Goal: Task Accomplishment & Management: Complete application form

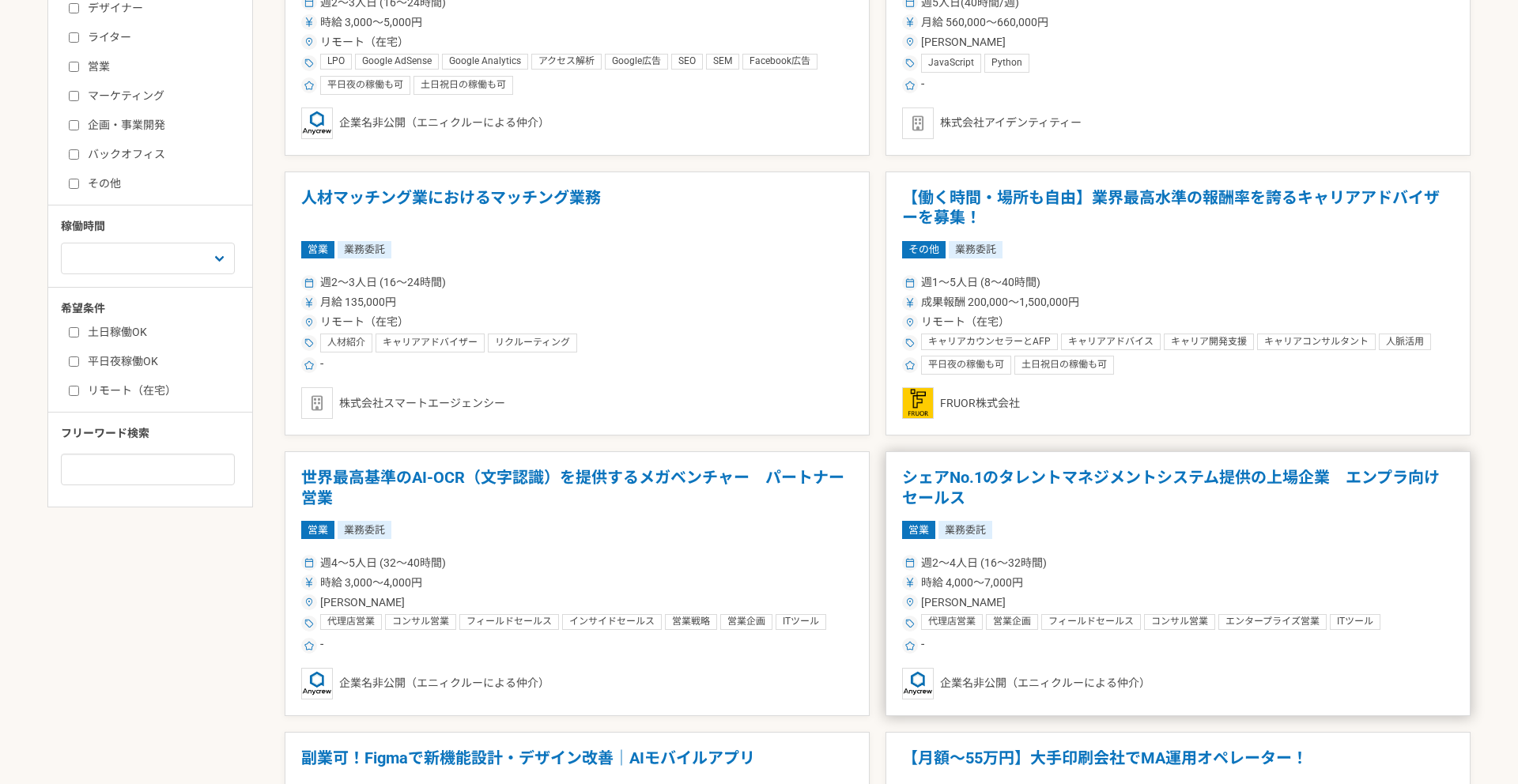
scroll to position [503, 0]
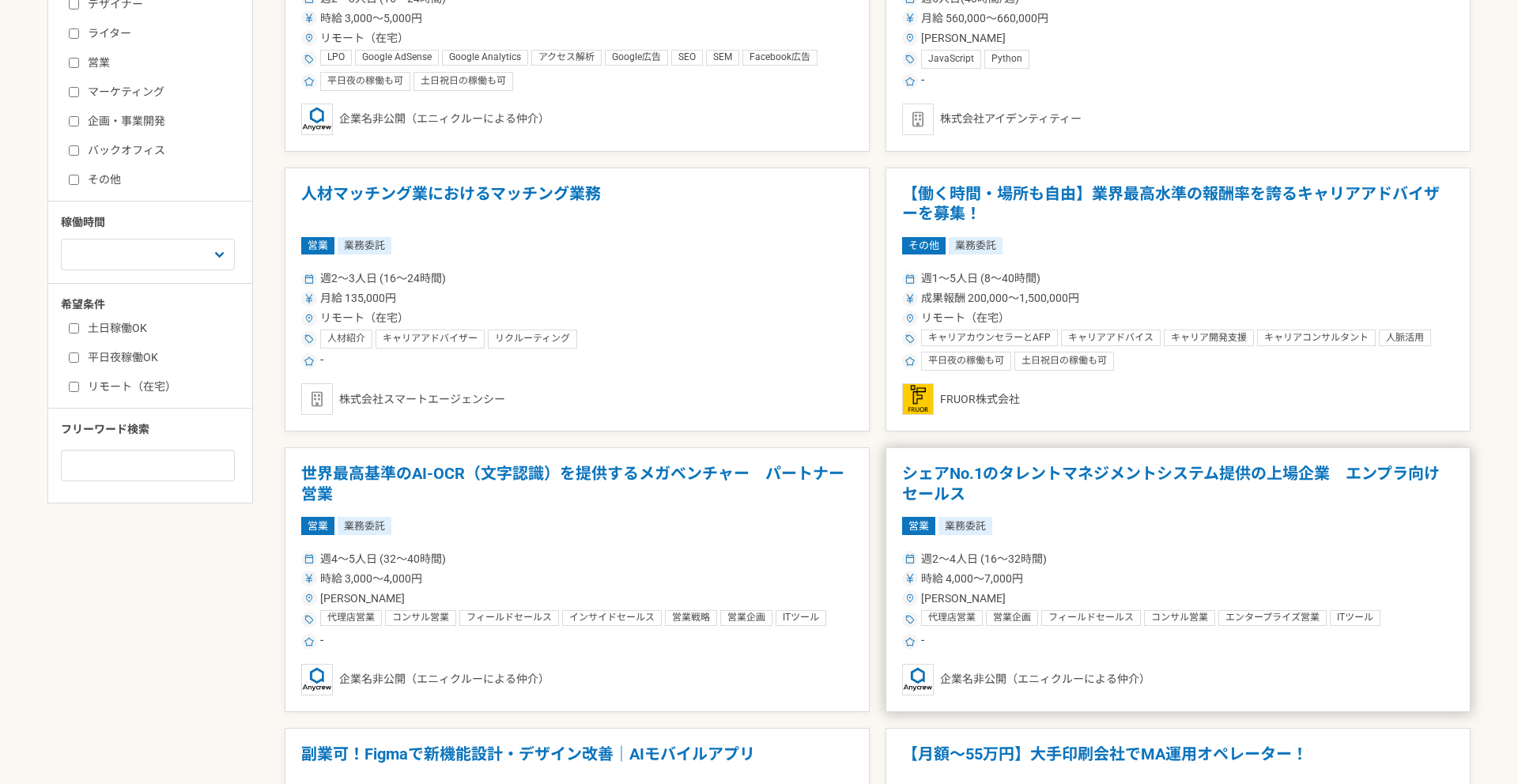
click at [1115, 517] on div "営業 業務委託" at bounding box center [1179, 526] width 552 height 18
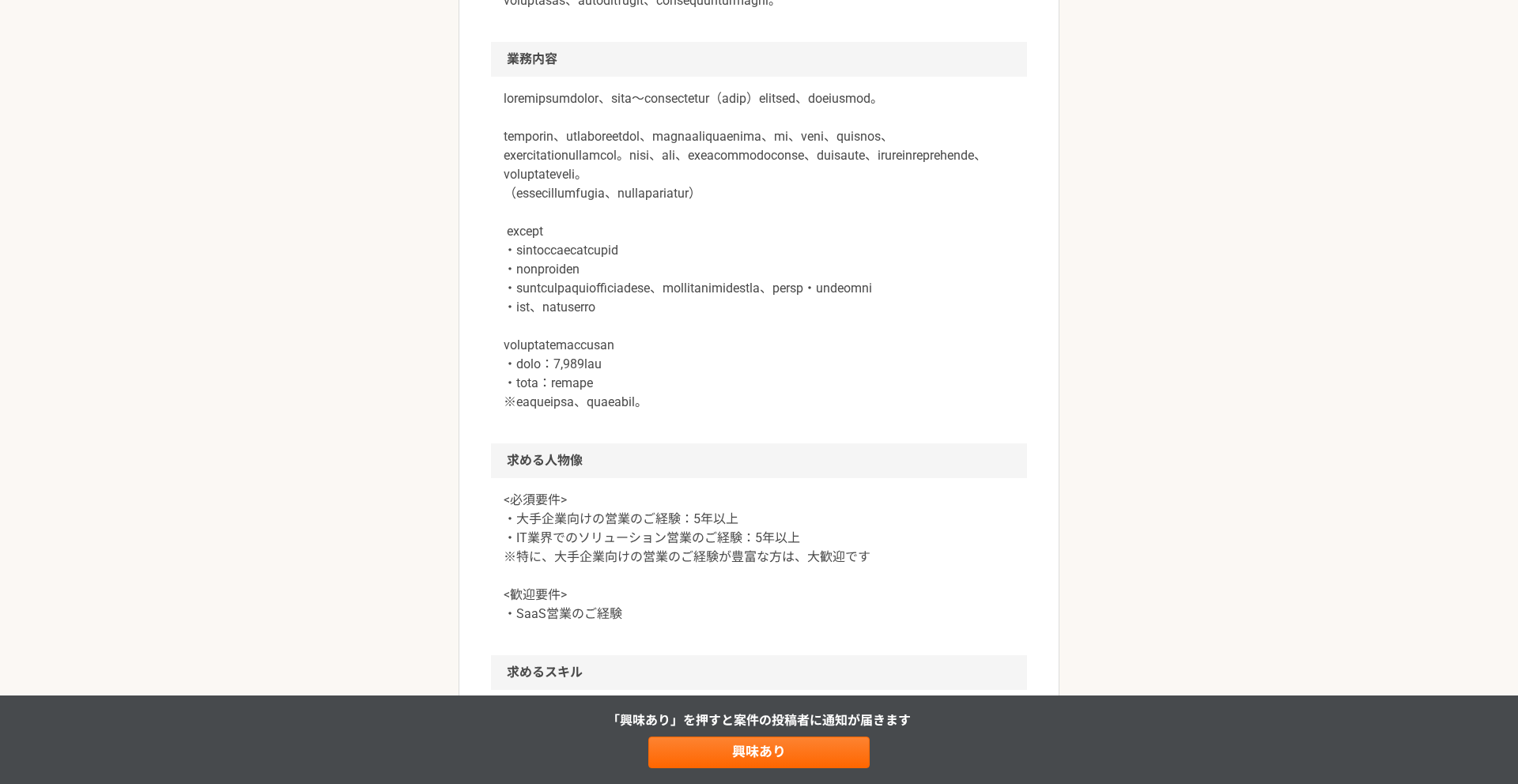
scroll to position [889, 0]
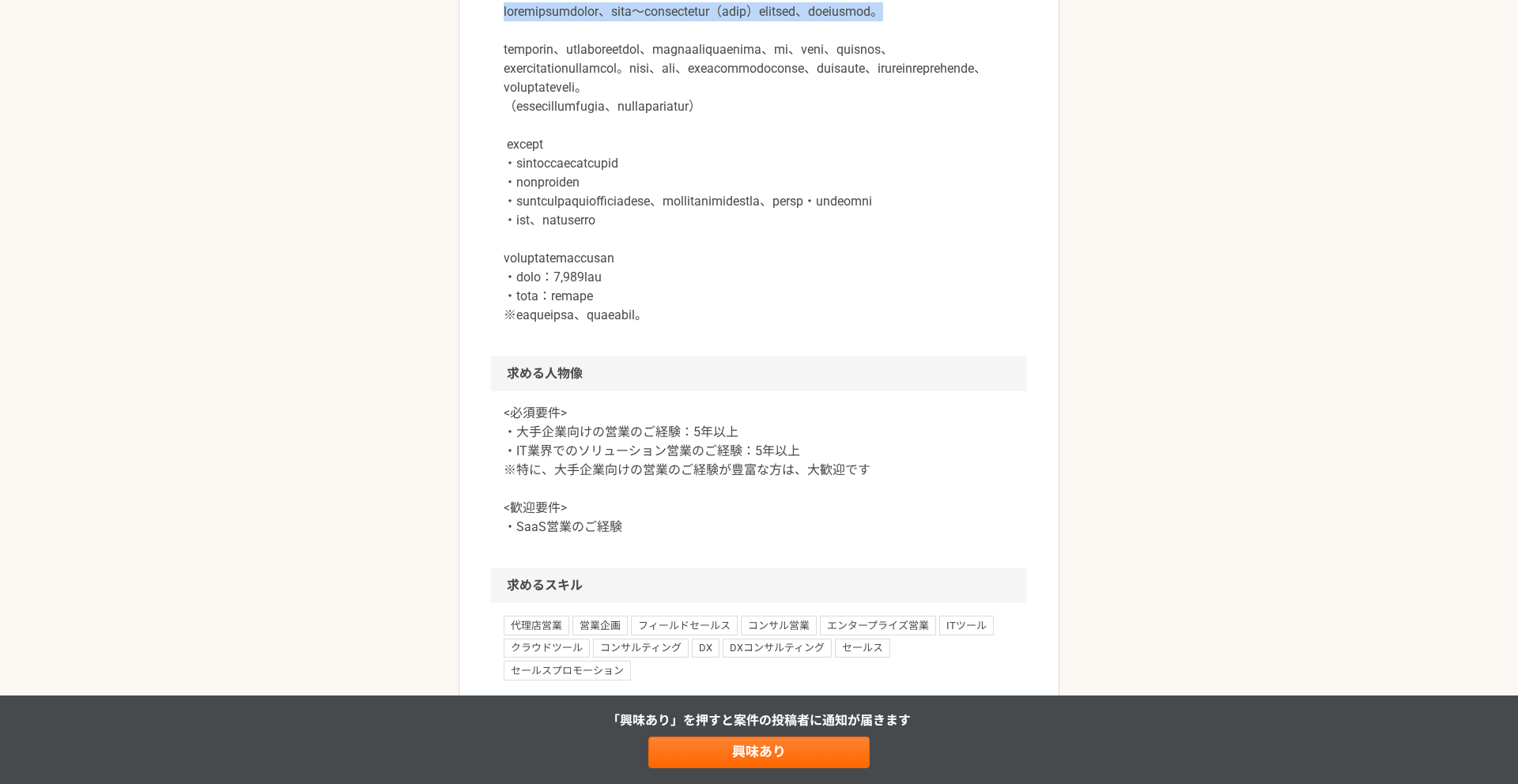
drag, startPoint x: 506, startPoint y: 122, endPoint x: 737, endPoint y: 138, distance: 231.6
click at [737, 138] on p at bounding box center [759, 164] width 511 height 323
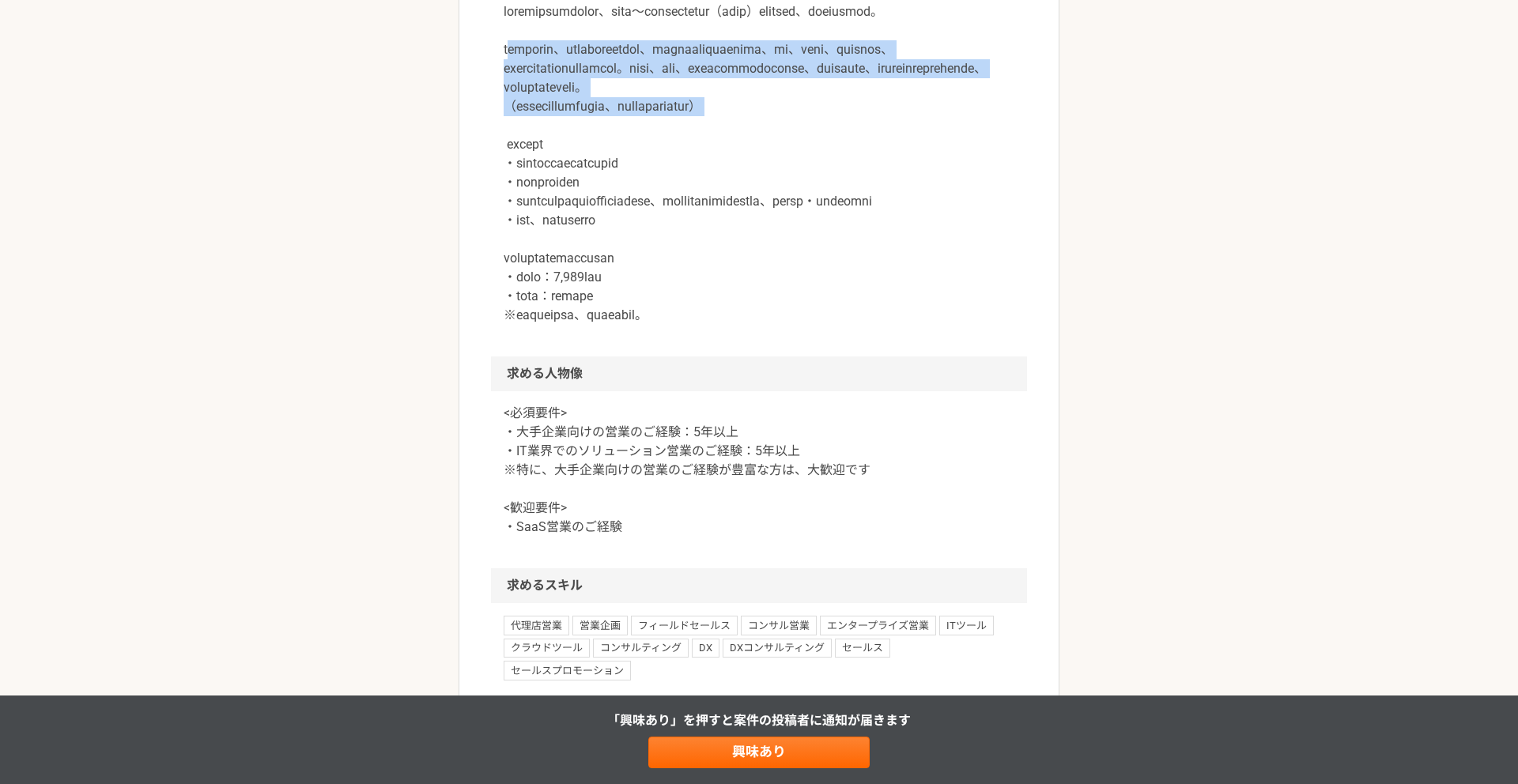
drag, startPoint x: 515, startPoint y: 184, endPoint x: 890, endPoint y: 270, distance: 384.7
click at [890, 270] on p at bounding box center [759, 164] width 511 height 323
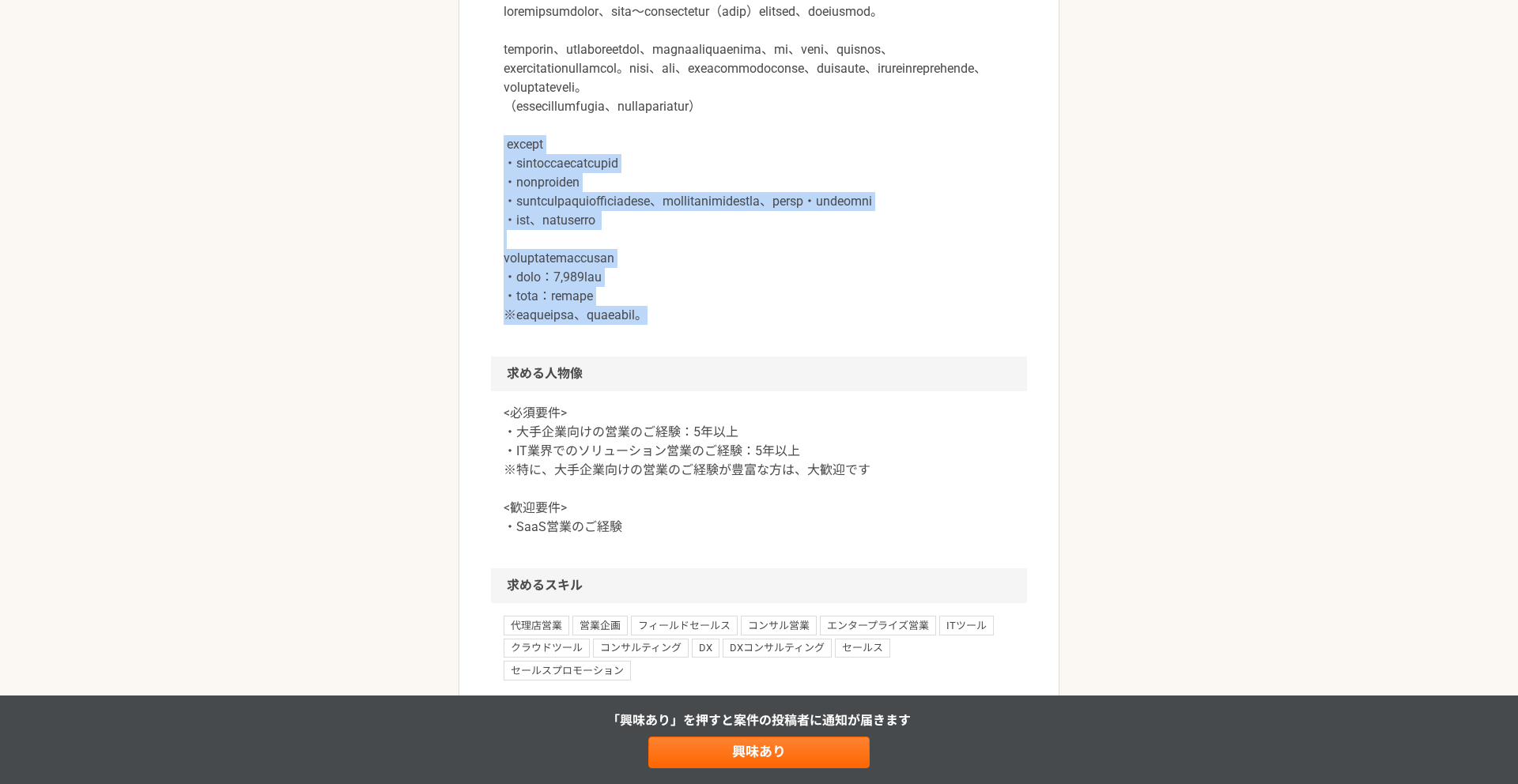
drag, startPoint x: 493, startPoint y: 292, endPoint x: 855, endPoint y: 490, distance: 412.6
click at [855, 356] on div at bounding box center [759, 172] width 536 height 366
click at [855, 325] on p at bounding box center [759, 164] width 511 height 323
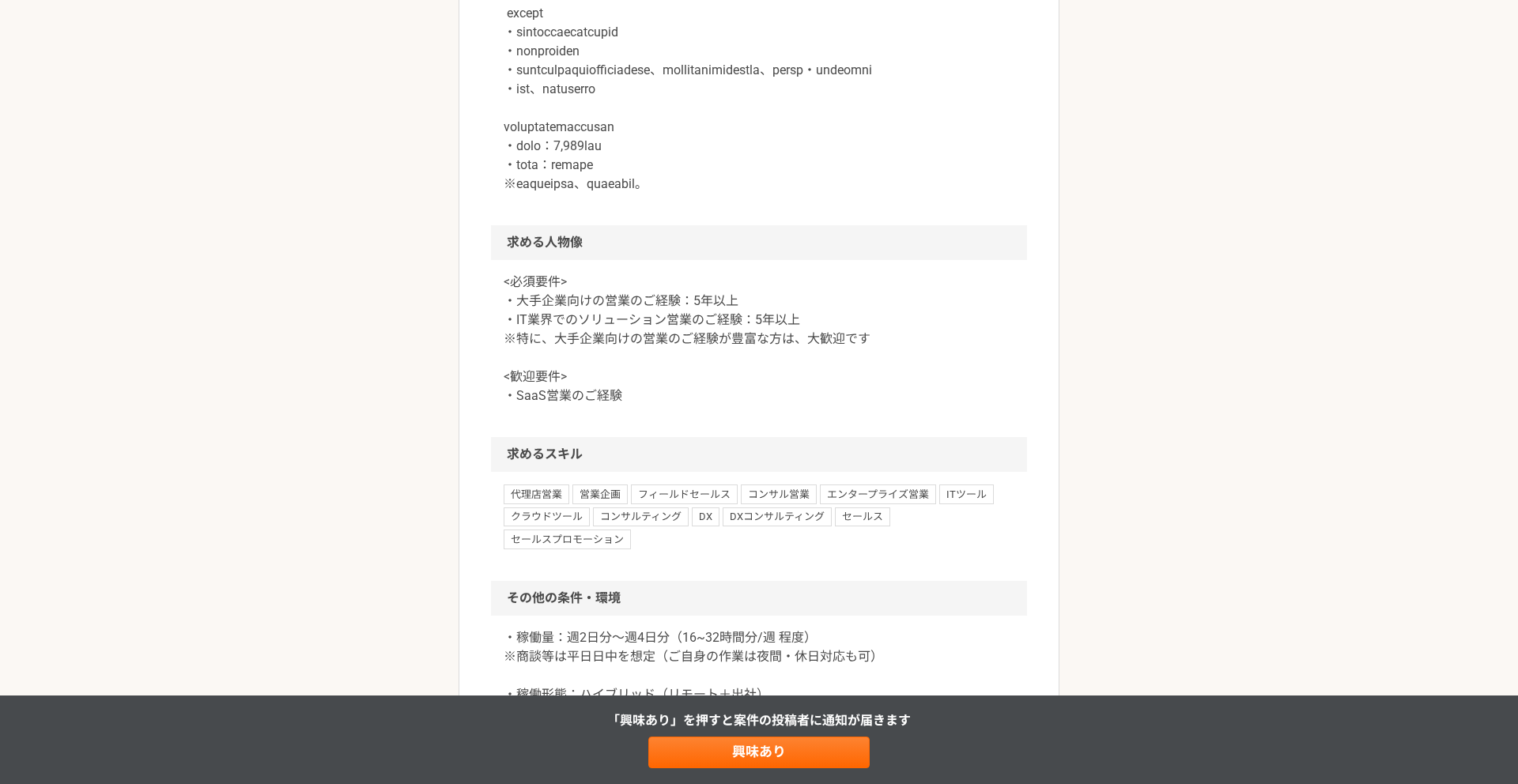
scroll to position [1037, 0]
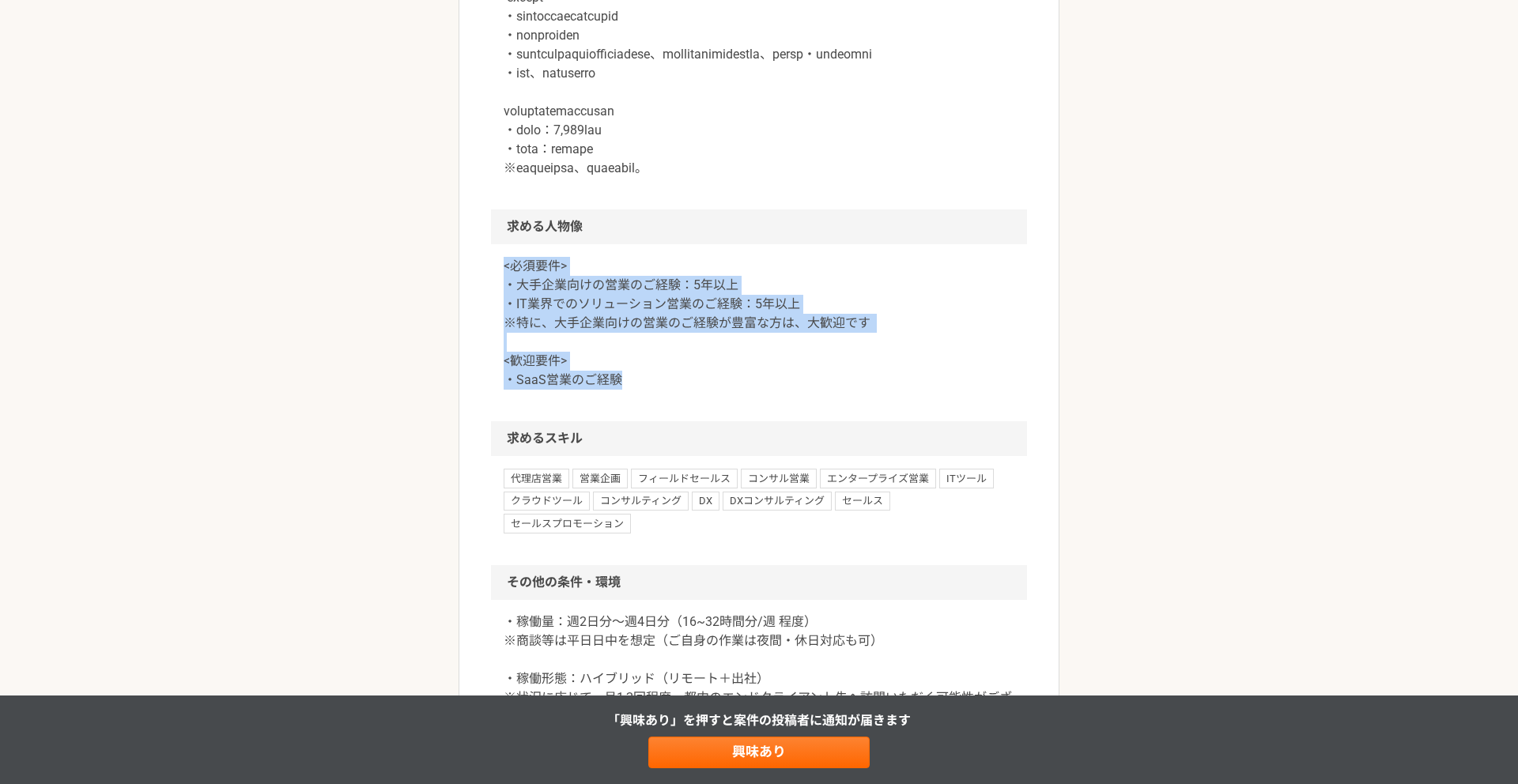
drag, startPoint x: 489, startPoint y: 435, endPoint x: 913, endPoint y: 559, distance: 441.8
click at [913, 559] on article "営業 シェアNo.1のタレントマネジメントシステム提供の上場企業　エンプラ向けセールス 業務委託 企業名非公開（エニィクルーによる仲介） 募集職種 営業 希望…" at bounding box center [759, 76] width 601 height 2035
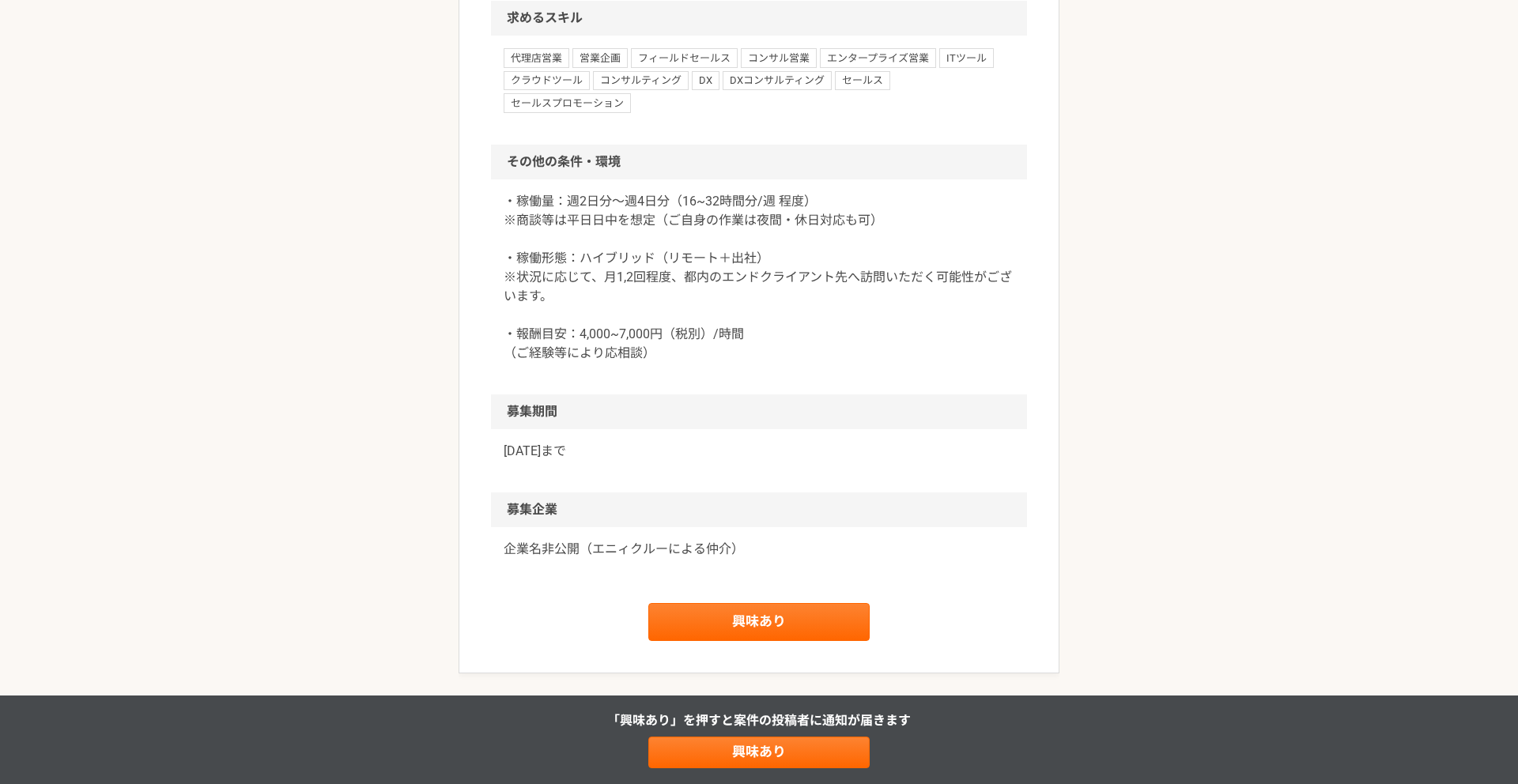
scroll to position [1495, 0]
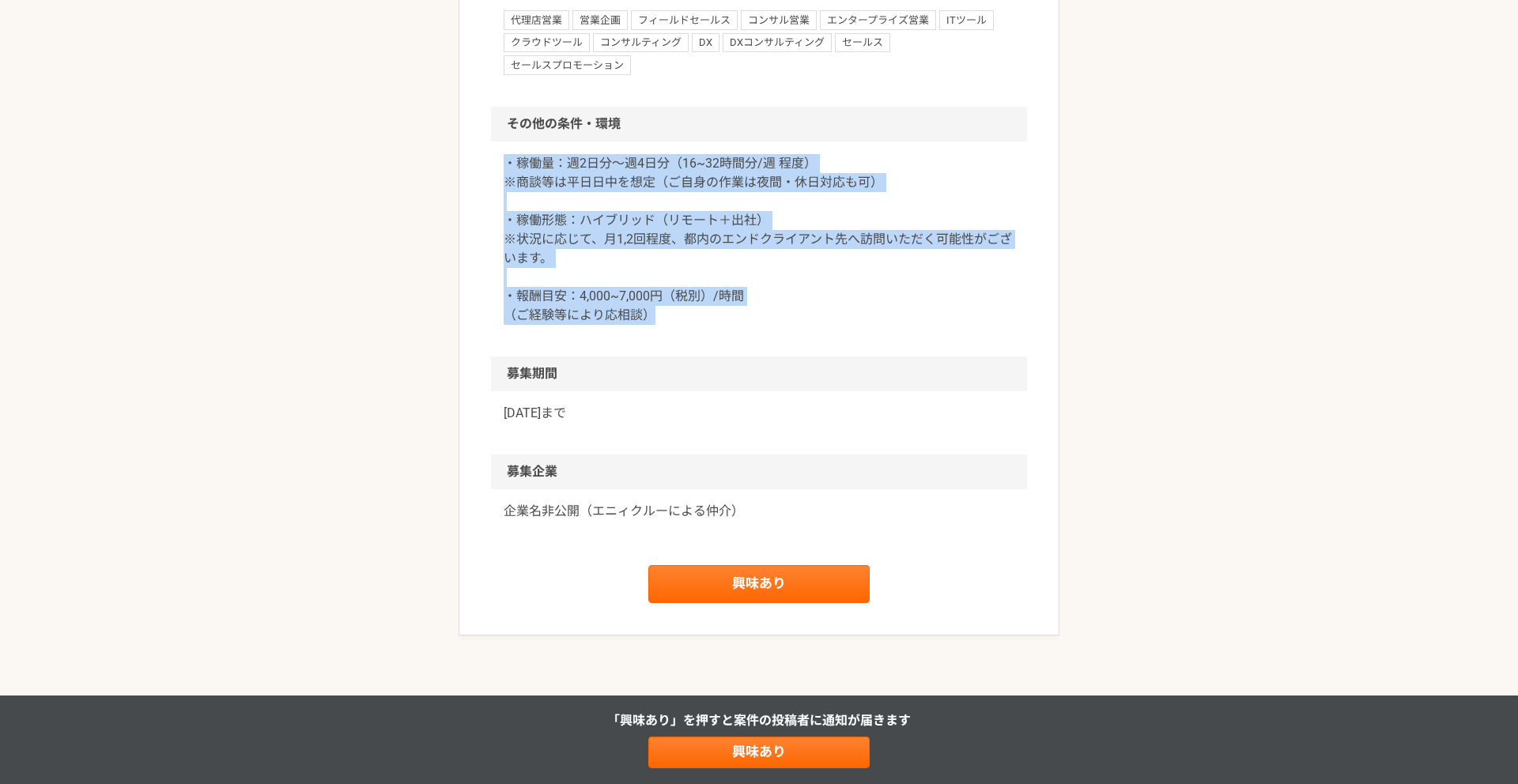
drag, startPoint x: 773, startPoint y: 497, endPoint x: 494, endPoint y: 342, distance: 319.2
click at [494, 342] on div "・稼働量：週2日分〜週4日分（16~32時間分/週 程度） ※商談等は平日日中を想定（ご自身の作業は夜間・休日対応も可） ・稼働形態：ハイブリッド（リモート＋…" at bounding box center [759, 249] width 536 height 215
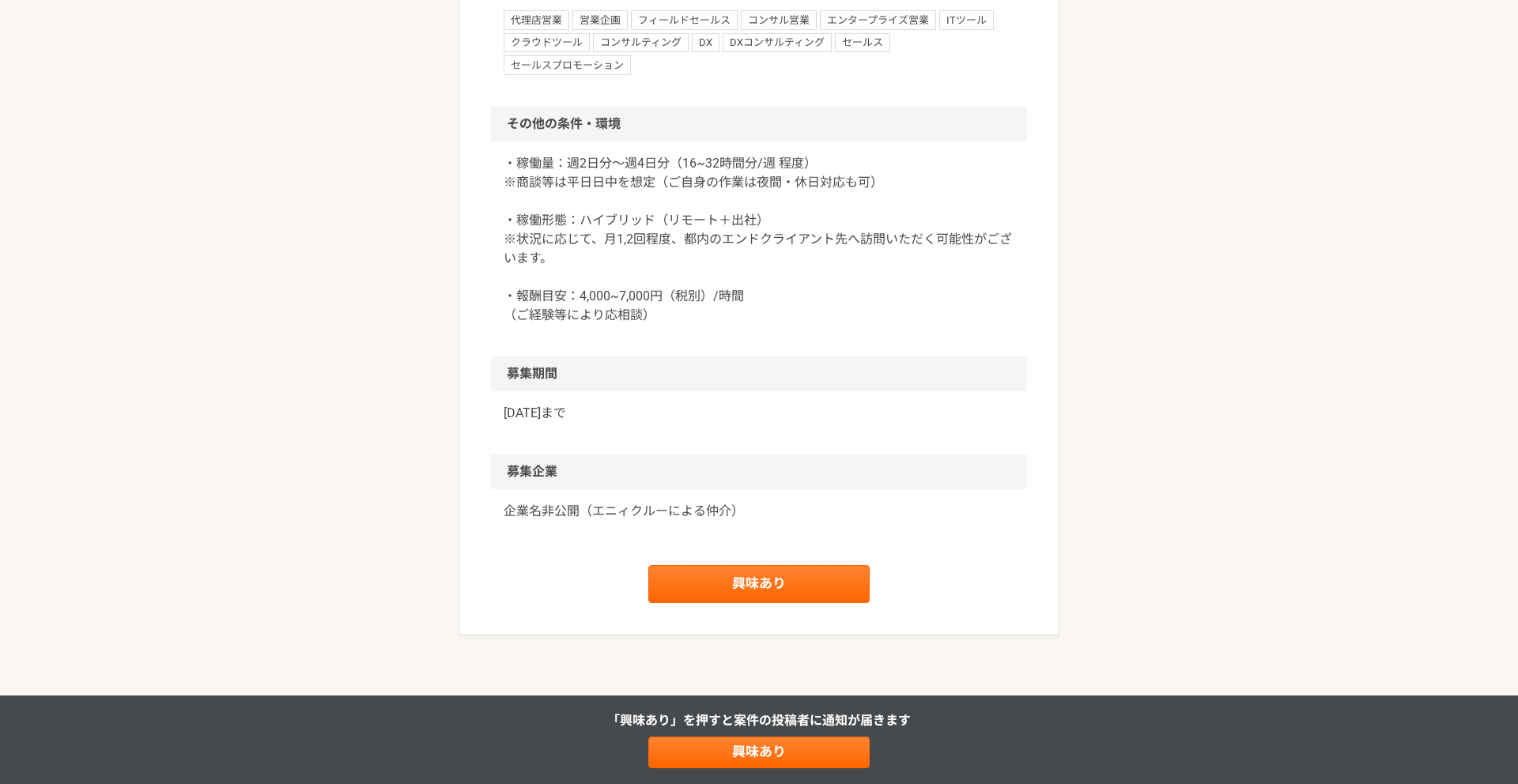
click at [497, 327] on div "・稼働量：週2日分〜週4日分（16~32時間分/週 程度） ※商談等は平日日中を想定（ご自身の作業は夜間・休日対応も可） ・稼働形態：ハイブリッド（リモート＋…" at bounding box center [759, 249] width 536 height 215
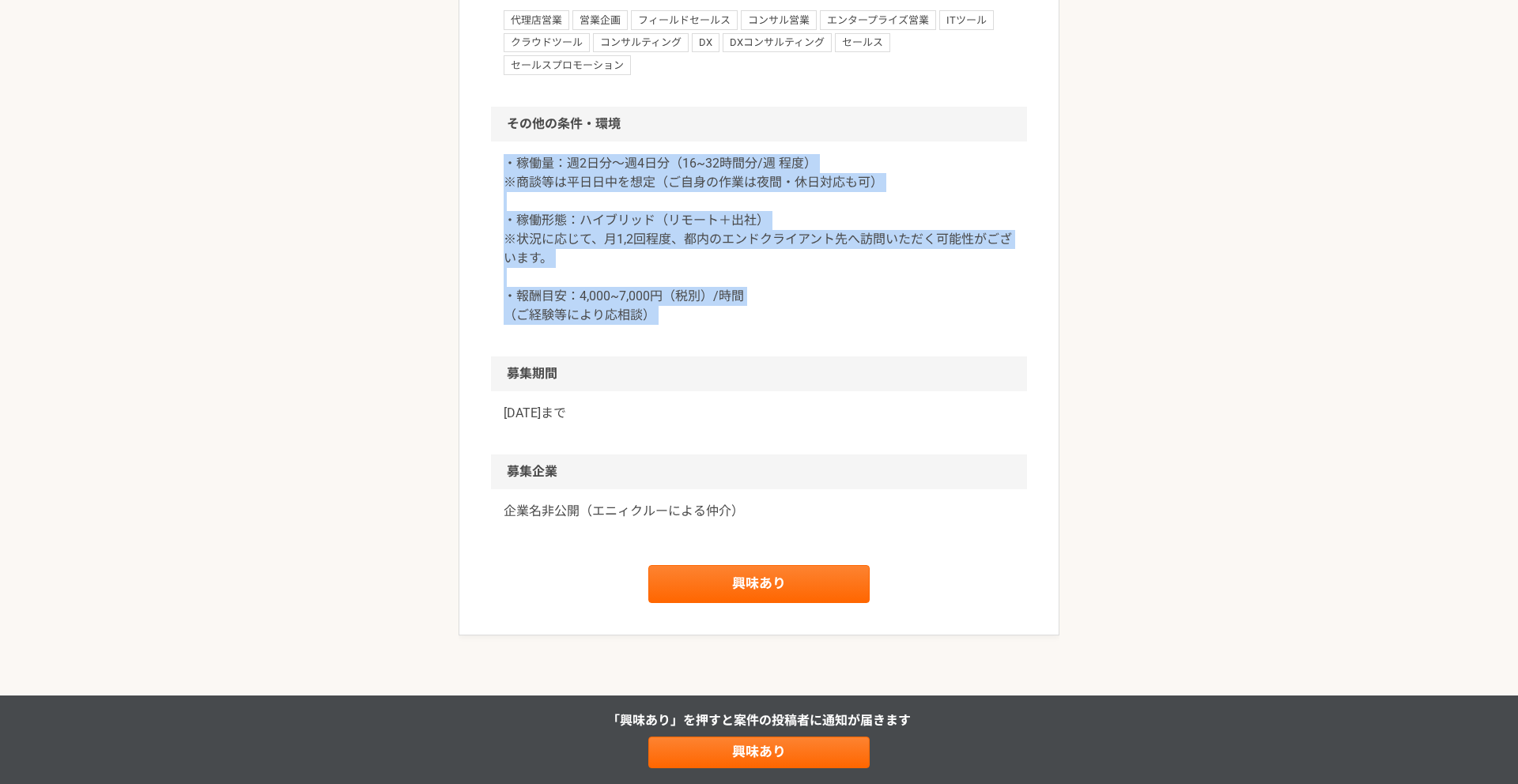
drag, startPoint x: 497, startPoint y: 327, endPoint x: 821, endPoint y: 489, distance: 362.2
click at [821, 356] on div "・稼働量：週2日分〜週4日分（16~32時間分/週 程度） ※商談等は平日日中を想定（ご自身の作業は夜間・休日対応も可） ・稼働形態：ハイブリッド（リモート＋…" at bounding box center [759, 249] width 536 height 215
click at [821, 325] on p "・稼働量：週2日分〜週4日分（16~32時間分/週 程度） ※商談等は平日日中を想定（ご自身の作業は夜間・休日対応も可） ・稼働形態：ハイブリッド（リモート＋…" at bounding box center [759, 239] width 511 height 171
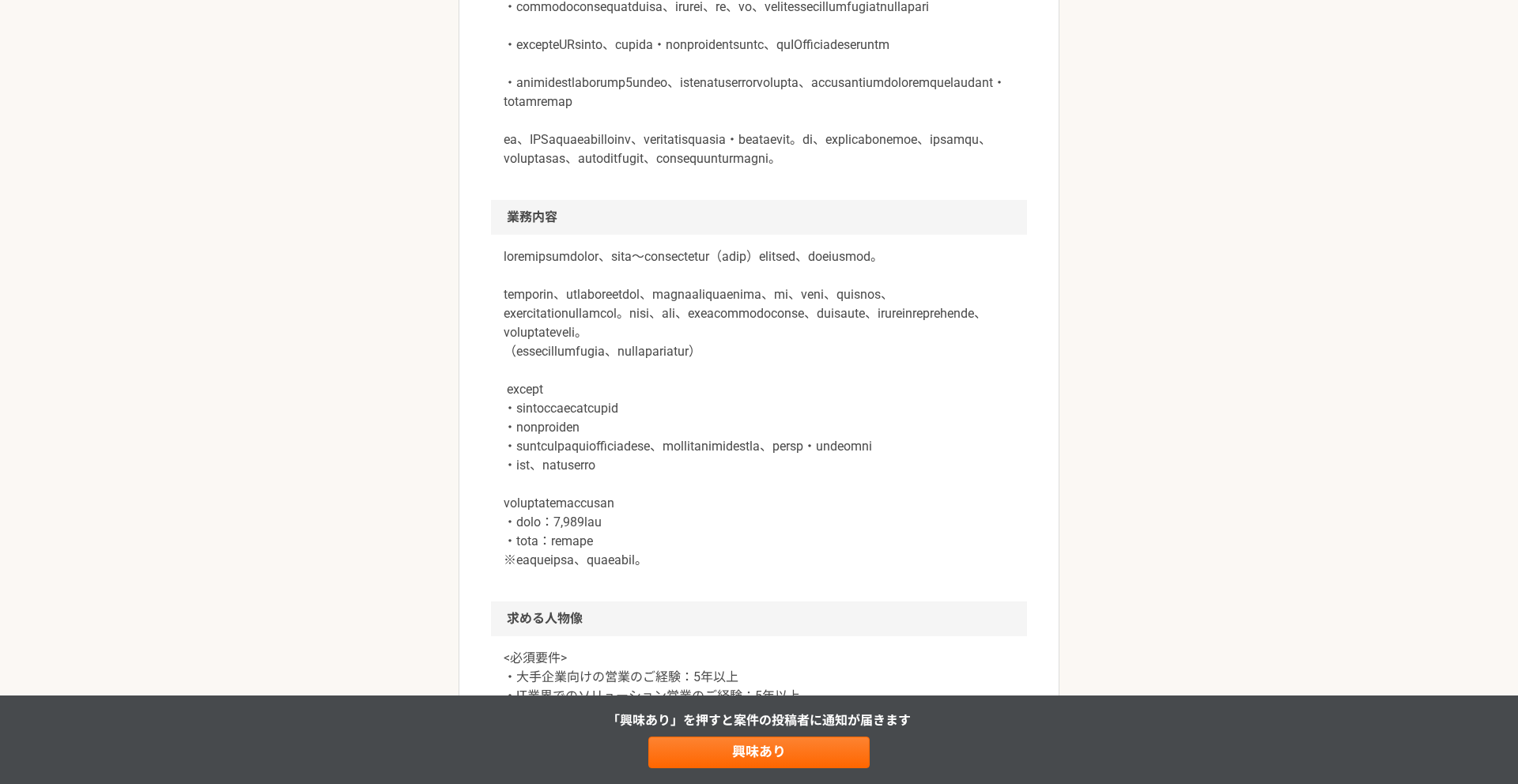
scroll to position [533, 0]
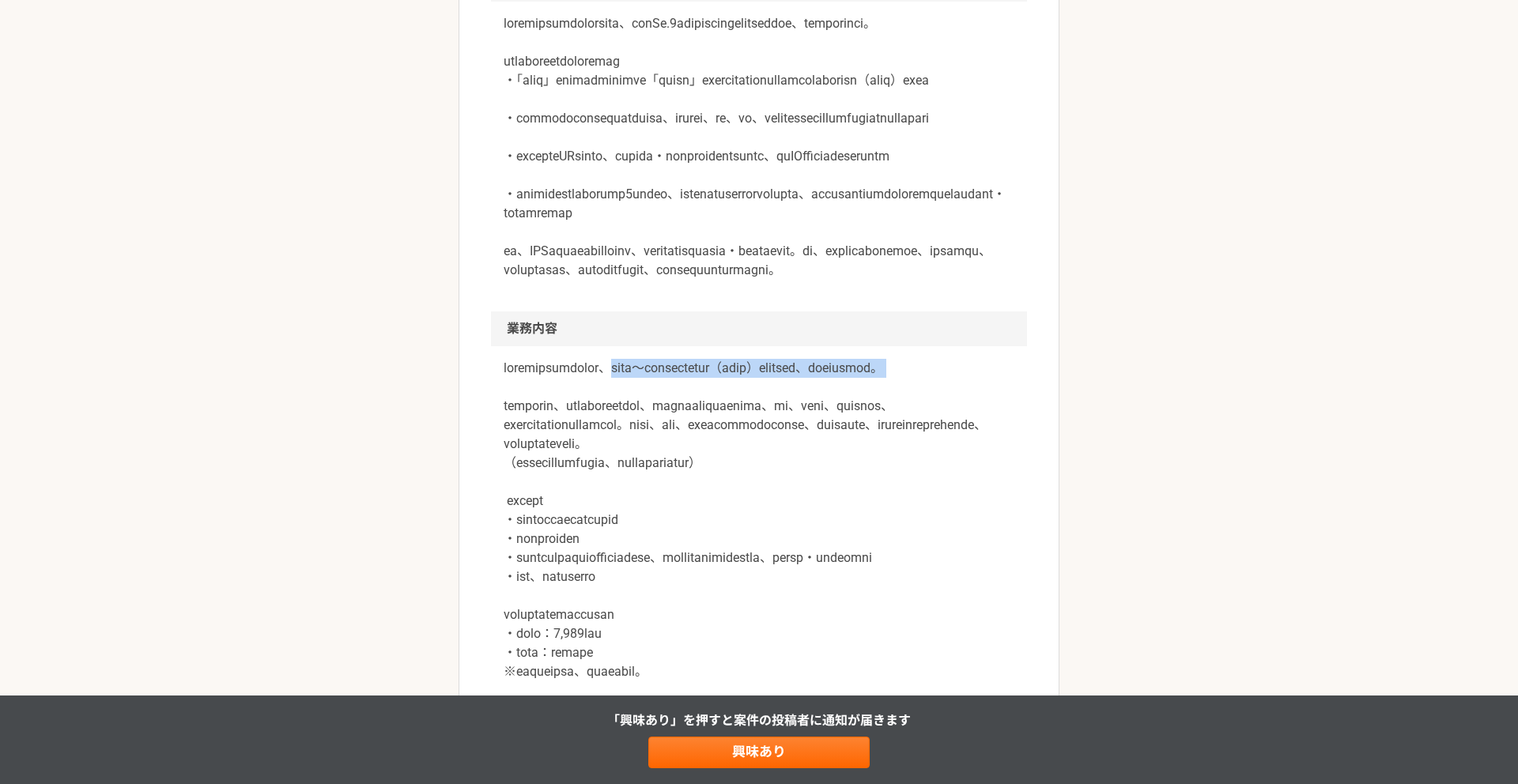
drag, startPoint x: 704, startPoint y: 483, endPoint x: 1007, endPoint y: 518, distance: 305.0
click at [1007, 518] on p at bounding box center [759, 520] width 511 height 323
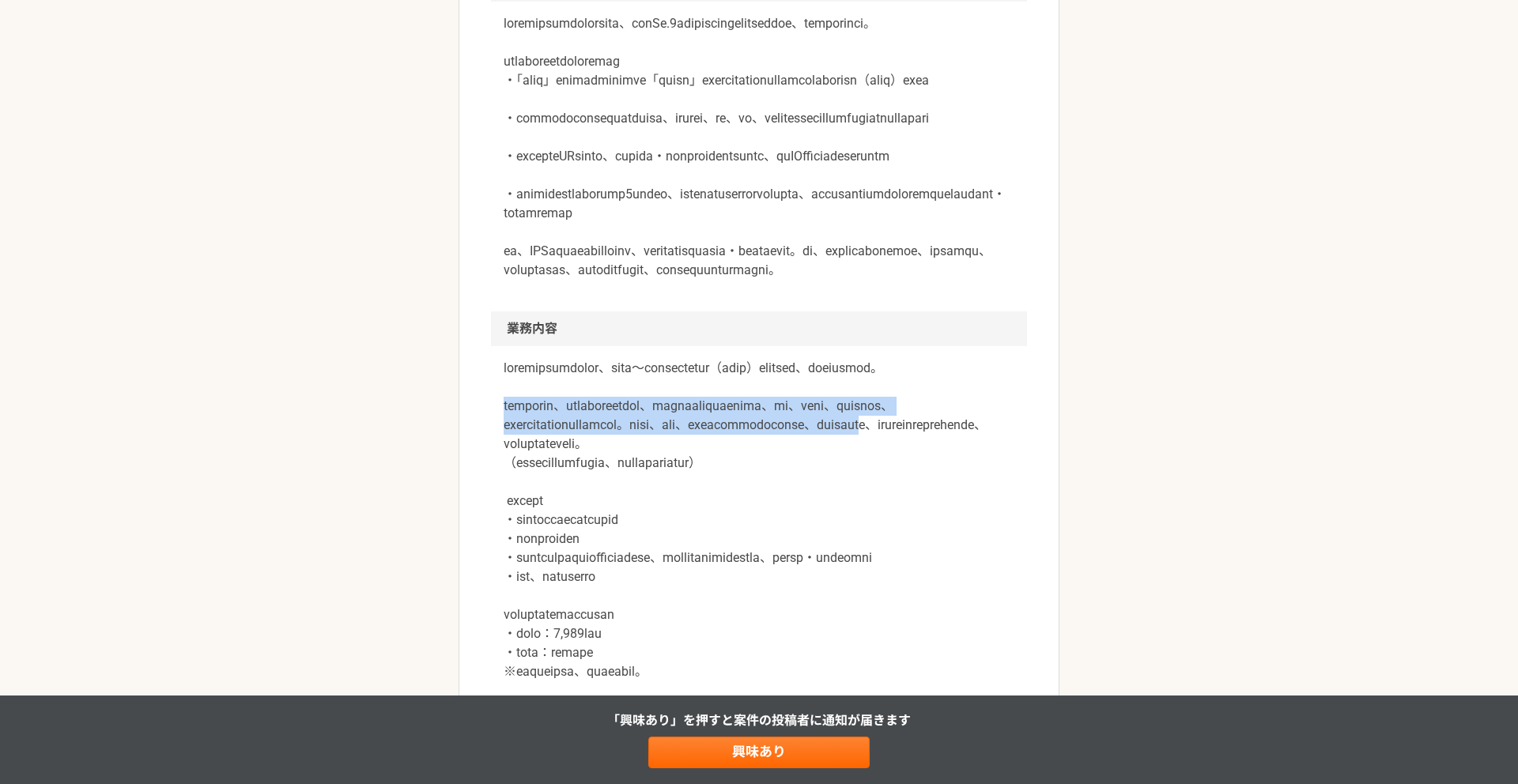
drag, startPoint x: 504, startPoint y: 539, endPoint x: 878, endPoint y: 585, distance: 376.8
click at [878, 585] on p at bounding box center [759, 520] width 511 height 323
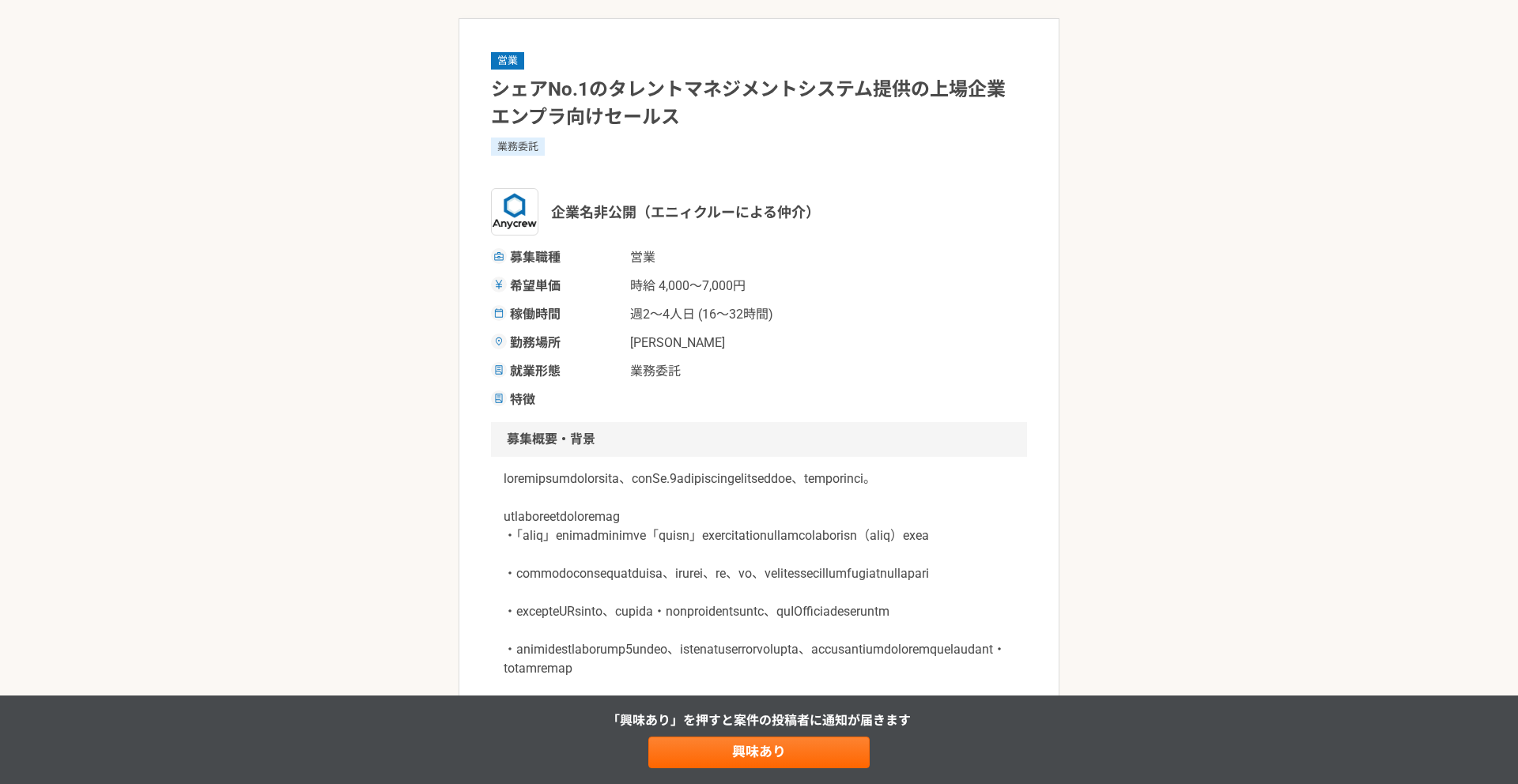
scroll to position [185, 0]
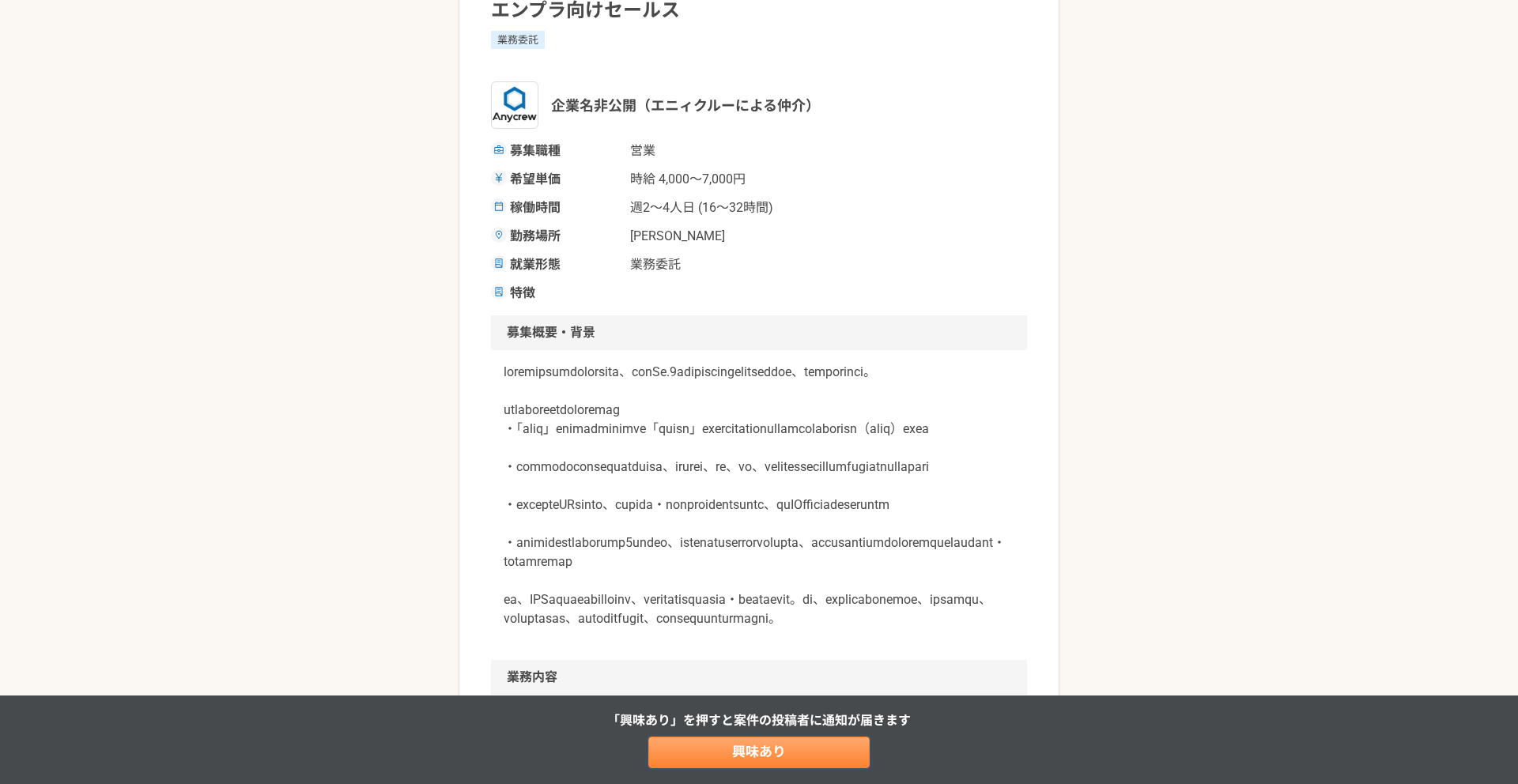
click at [733, 744] on link "興味あり" at bounding box center [758, 752] width 221 height 32
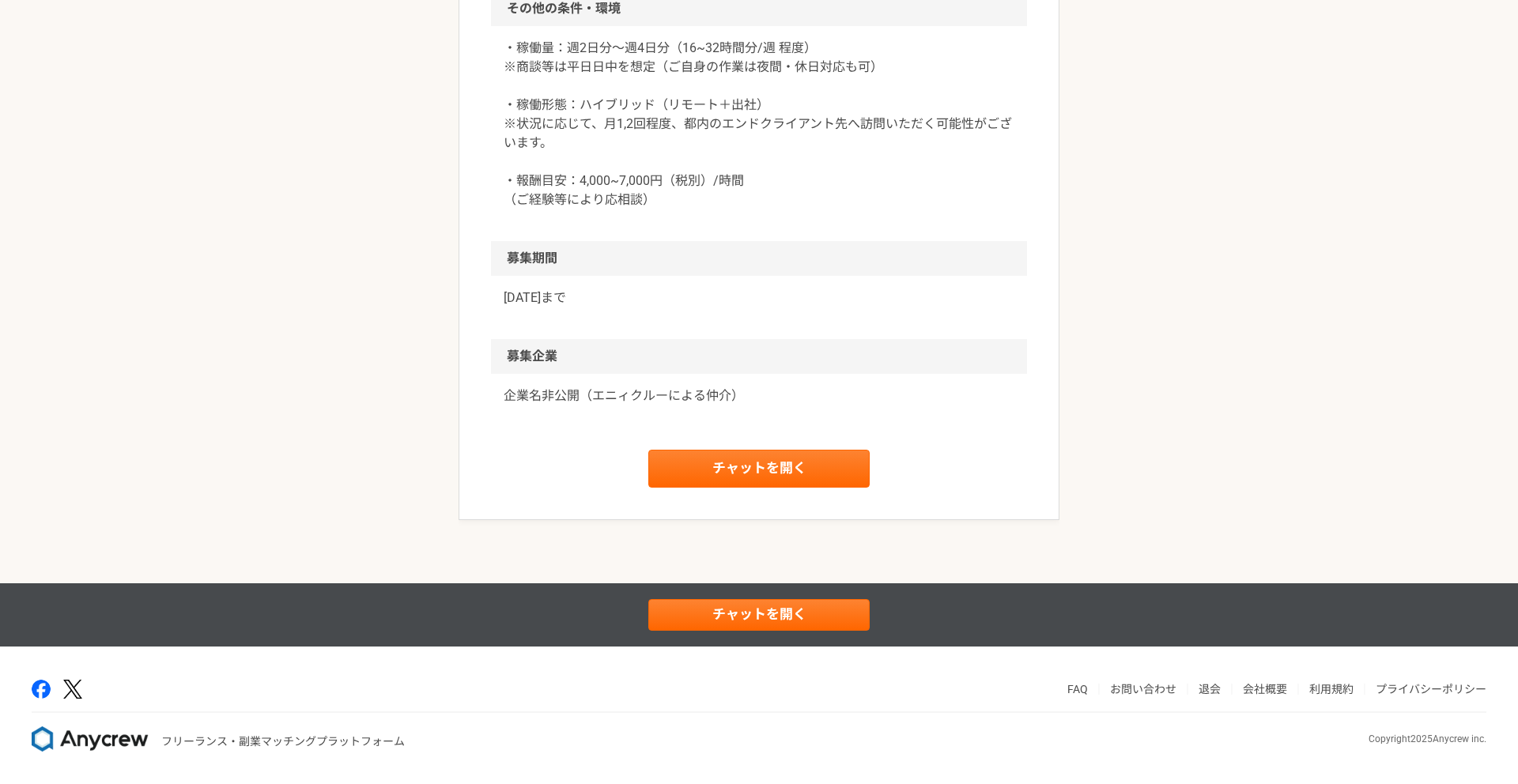
scroll to position [1781, 0]
